Goal: Use online tool/utility

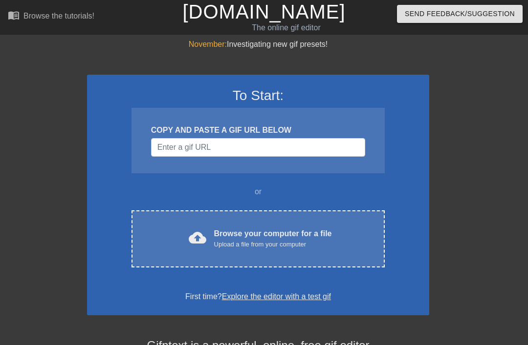
scroll to position [50, 0]
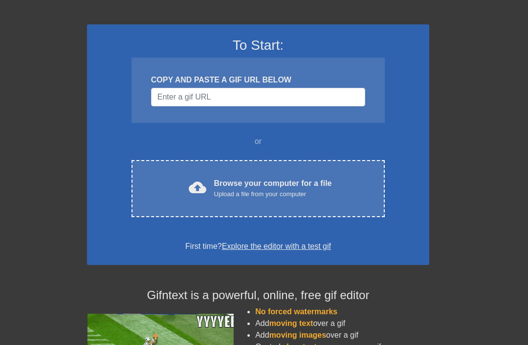
click at [307, 175] on div "cloud_upload Browse your computer for a file Upload a file from your computer C…" at bounding box center [257, 188] width 253 height 57
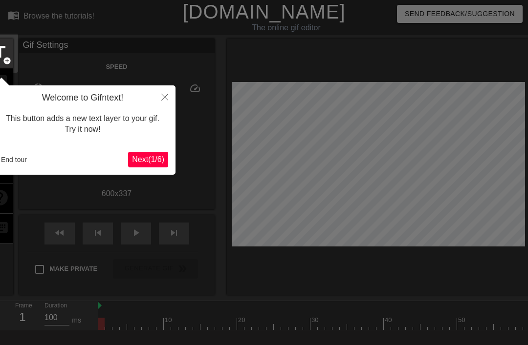
scroll to position [24, 0]
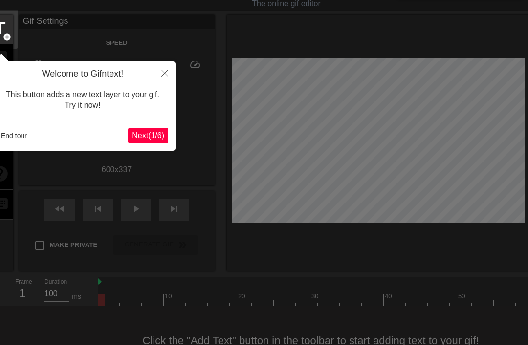
click at [199, 120] on div at bounding box center [264, 175] width 528 height 399
click at [175, 68] on button "Close" at bounding box center [164, 73] width 21 height 22
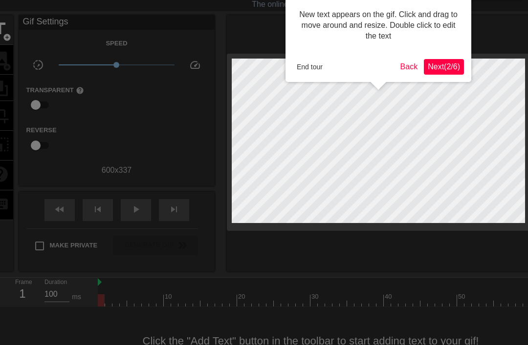
scroll to position [1, 0]
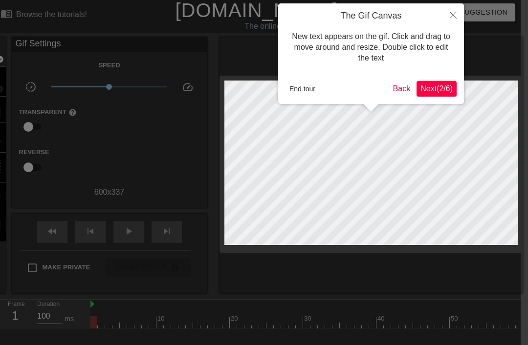
click at [441, 83] on button "Next ( 2 / 6 )" at bounding box center [436, 89] width 40 height 16
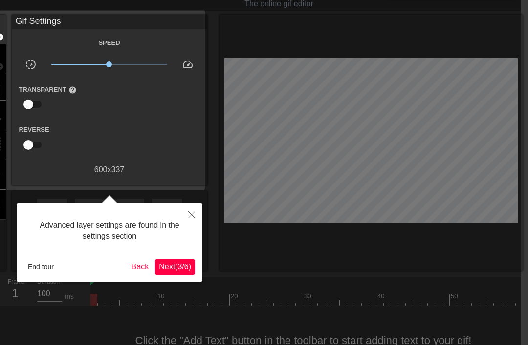
click at [169, 268] on span "Next ( 3 / 6 )" at bounding box center [175, 267] width 32 height 8
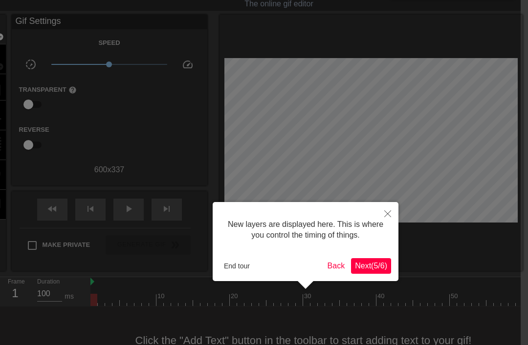
scroll to position [8, 0]
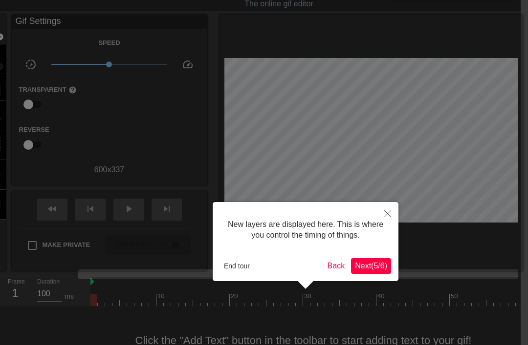
click at [369, 265] on span "Next ( 5 / 6 )" at bounding box center [371, 266] width 32 height 8
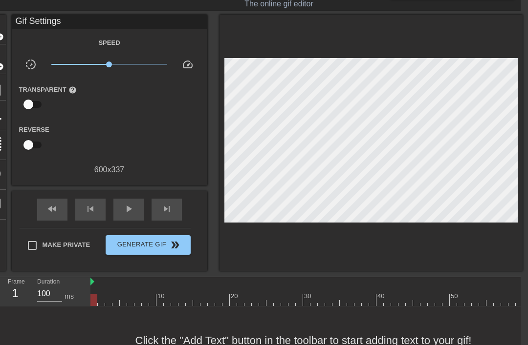
scroll to position [24, 0]
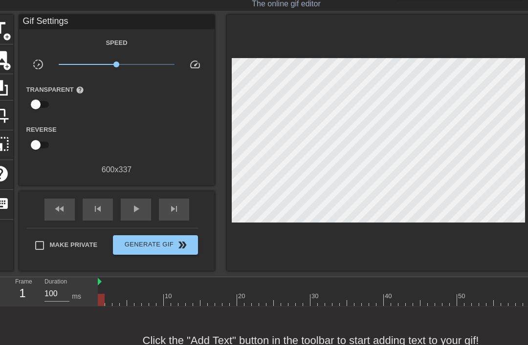
click at [9, 60] on span "image" at bounding box center [0, 58] width 19 height 19
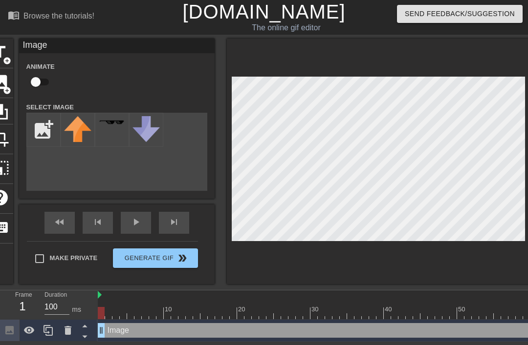
scroll to position [0, 0]
click at [41, 140] on input "file" at bounding box center [43, 129] width 33 height 33
click at [49, 130] on input "file" at bounding box center [43, 129] width 33 height 33
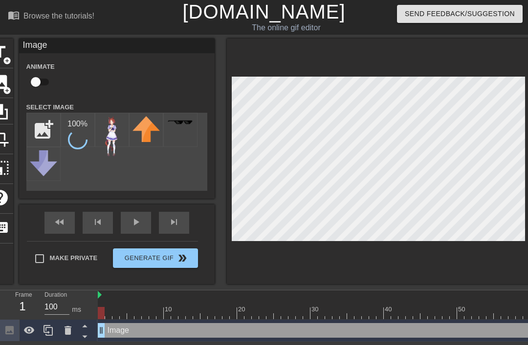
click at [46, 127] on input "file" at bounding box center [43, 129] width 33 height 33
type input "C:\fakepath\IMG_8526.png"
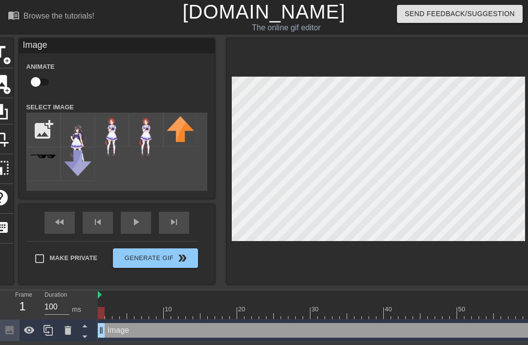
click at [71, 331] on icon at bounding box center [68, 331] width 12 height 12
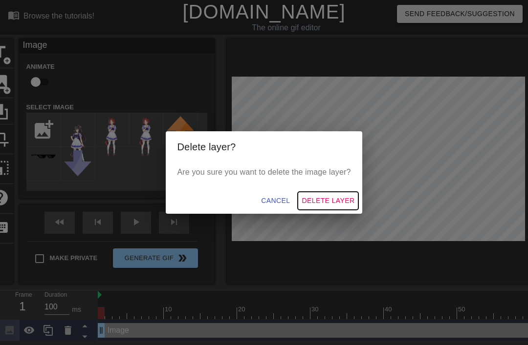
click at [338, 198] on span "Delete Layer" at bounding box center [327, 201] width 53 height 12
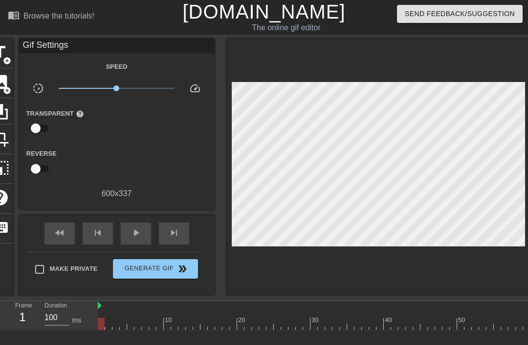
click at [6, 80] on span "image" at bounding box center [0, 82] width 19 height 19
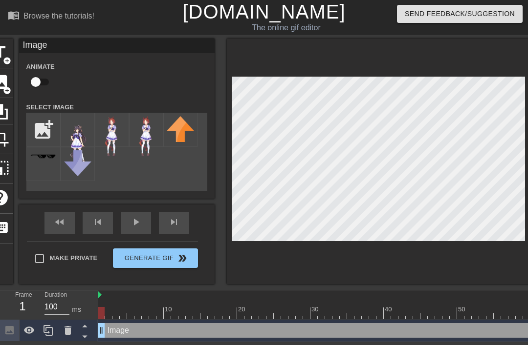
click at [110, 138] on img at bounding box center [111, 136] width 27 height 41
click at [420, 55] on div at bounding box center [378, 162] width 303 height 246
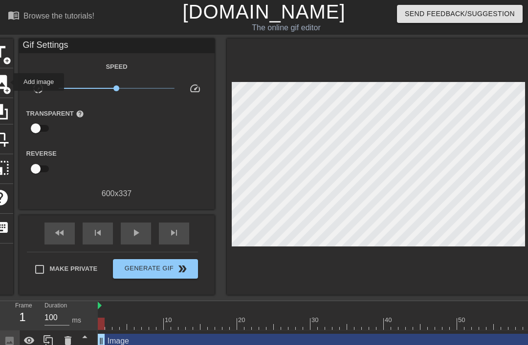
click at [7, 82] on span "image" at bounding box center [0, 82] width 19 height 19
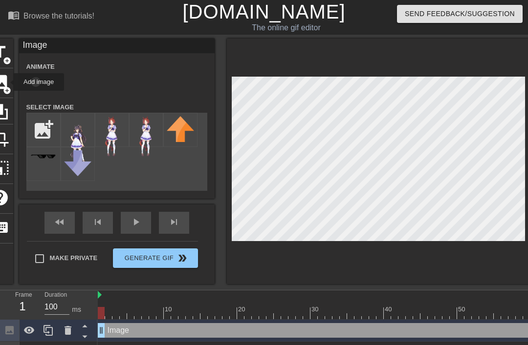
click at [74, 134] on img at bounding box center [77, 140] width 27 height 48
click at [481, 59] on div at bounding box center [378, 162] width 303 height 246
click at [342, 270] on div at bounding box center [378, 162] width 303 height 246
click at [492, 53] on div at bounding box center [378, 162] width 303 height 246
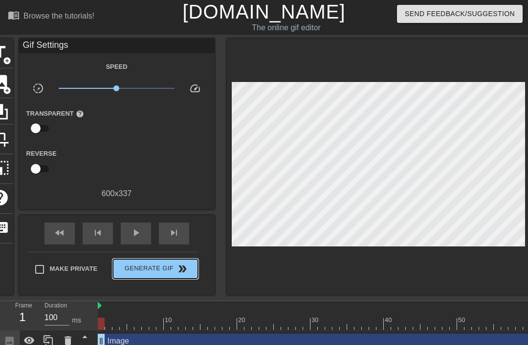
click at [174, 267] on span "Generate Gif double_arrow" at bounding box center [155, 269] width 77 height 12
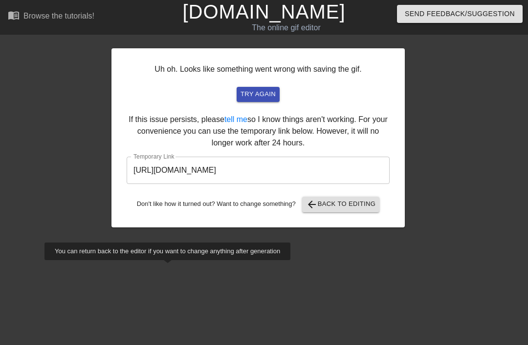
click at [353, 163] on input "https://www.gifntext.com/temp_generations/TWUBhVpf.gif" at bounding box center [258, 170] width 263 height 27
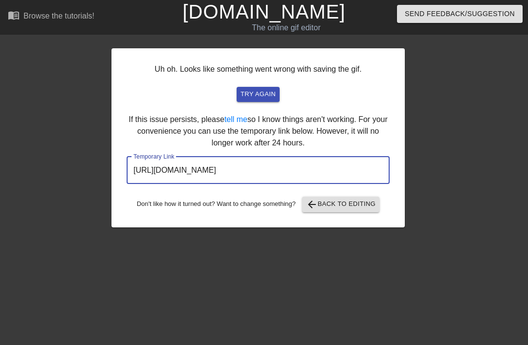
click at [319, 163] on input "https://www.gifntext.com/temp_generations/TWUBhVpf.gif" at bounding box center [258, 170] width 263 height 27
click at [322, 166] on input "https://www.gifntext.com/temp_generations/TWUBhVpf.gif" at bounding box center [258, 170] width 263 height 27
